Goal: Browse casually: Explore the website without a specific task or goal

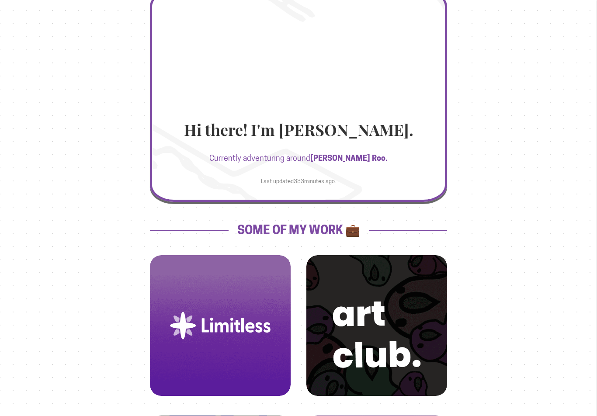
scroll to position [90, 0]
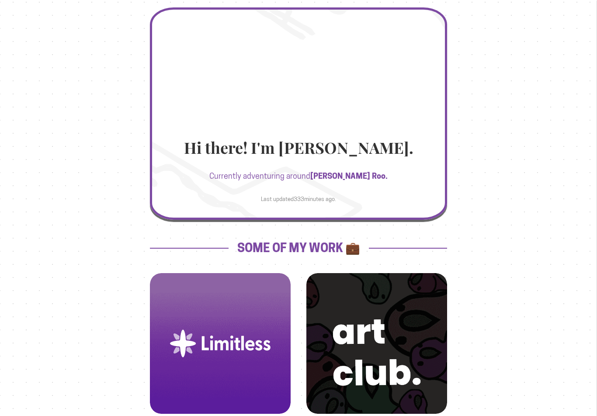
click at [347, 164] on div "Hi there! I'm [PERSON_NAME]. Currently adventuring around [PERSON_NAME][GEOGRAP…" at bounding box center [298, 177] width 297 height 77
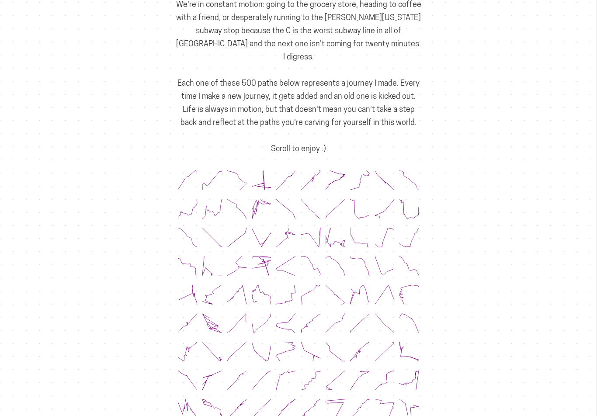
scroll to position [89, 0]
click at [347, 340] on div at bounding box center [335, 354] width 24 height 28
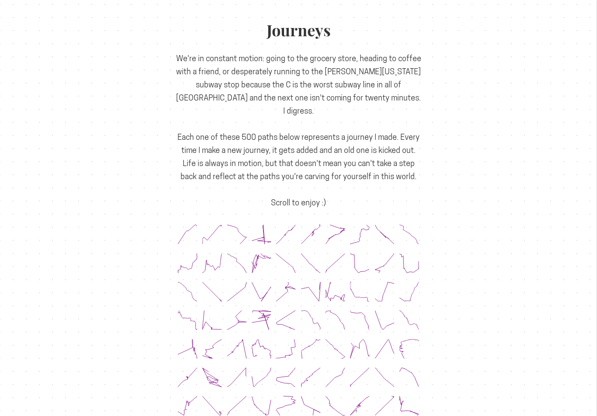
scroll to position [35, 0]
click at [305, 184] on p "We're in constant motion: going to the grocery store, heading to coffee with a …" at bounding box center [298, 130] width 247 height 157
click at [319, 282] on icon at bounding box center [311, 292] width 20 height 20
click at [342, 310] on icon at bounding box center [336, 320] width 20 height 20
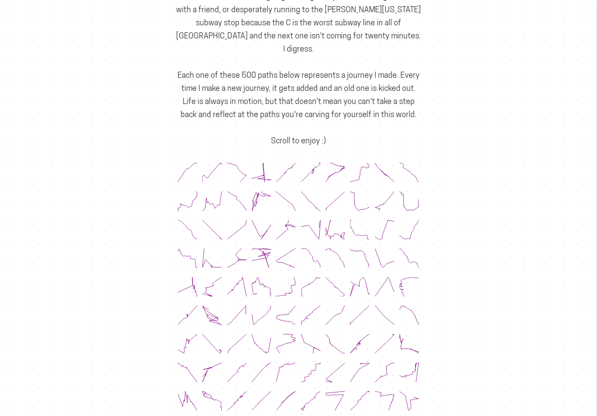
scroll to position [0, 0]
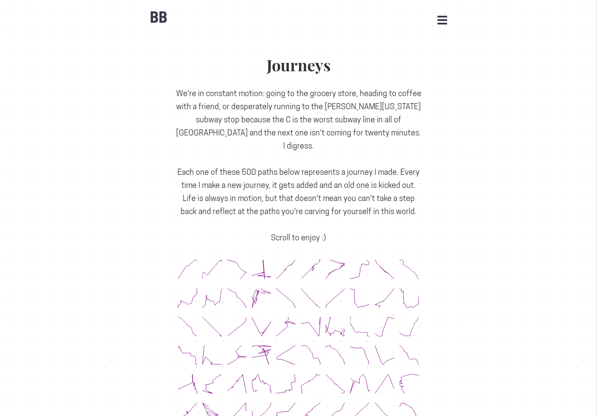
click at [441, 17] on button "Open Menu" at bounding box center [443, 20] width 10 height 8
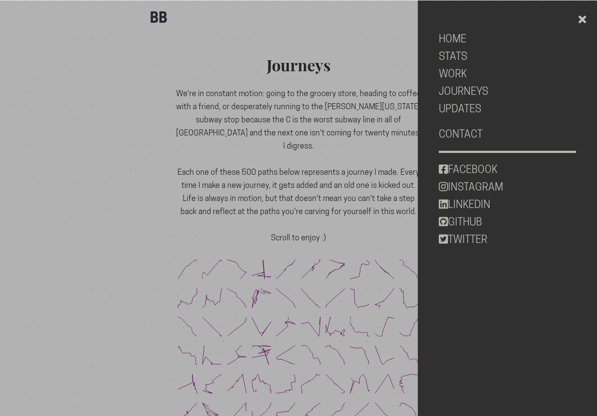
click at [463, 42] on link "HOME" at bounding box center [508, 38] width 138 height 17
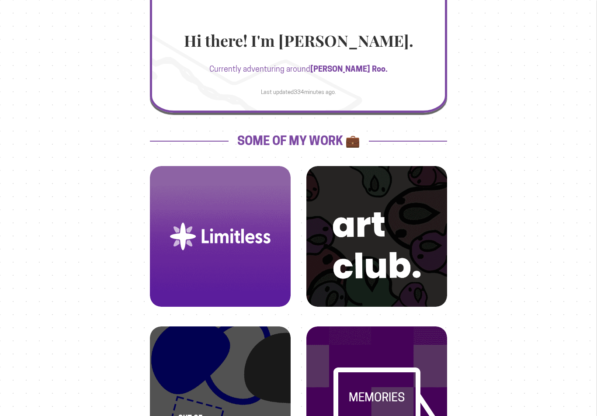
scroll to position [216, 0]
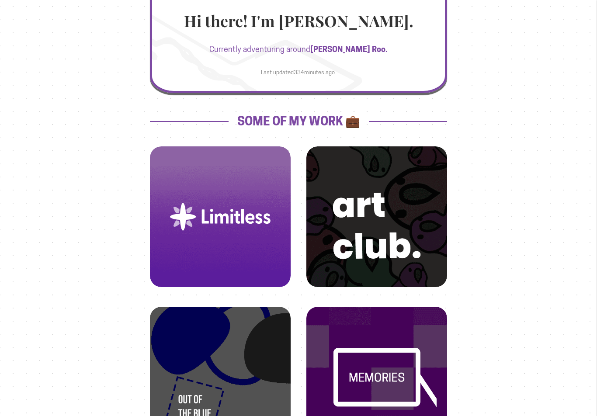
click at [244, 239] on img at bounding box center [220, 217] width 120 height 120
click at [248, 263] on img at bounding box center [220, 217] width 120 height 120
